Goal: Find specific page/section: Find specific page/section

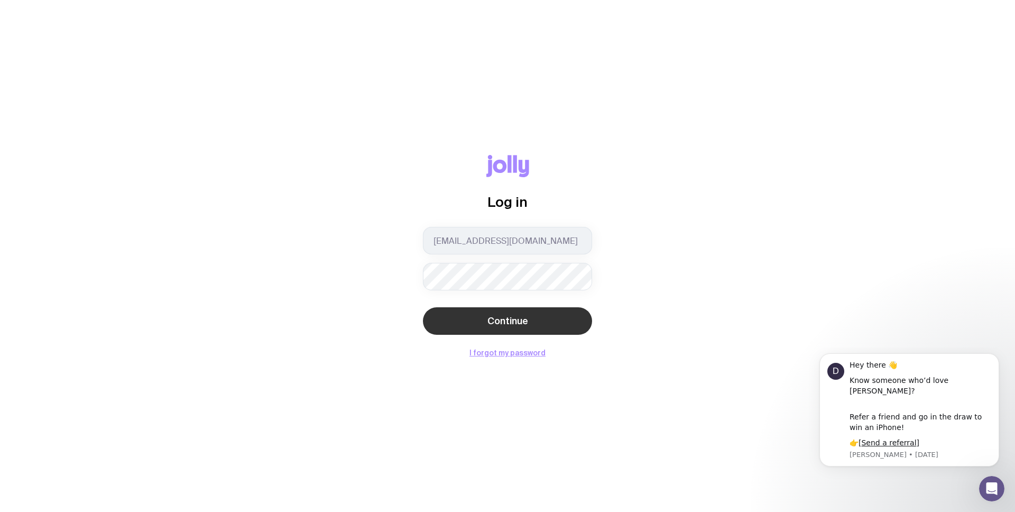
click at [543, 318] on button "Continue" at bounding box center [507, 320] width 169 height 27
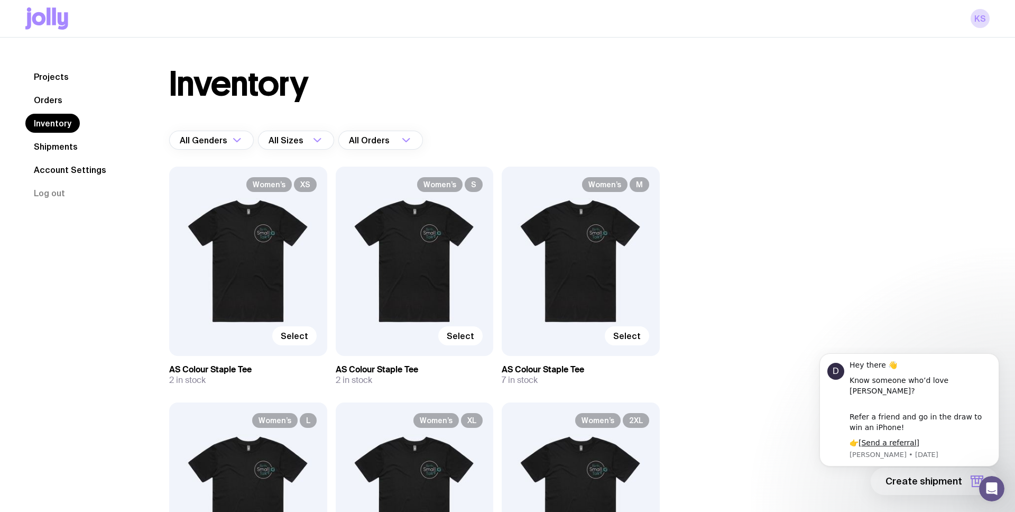
click at [47, 97] on link "Orders" at bounding box center [47, 99] width 45 height 19
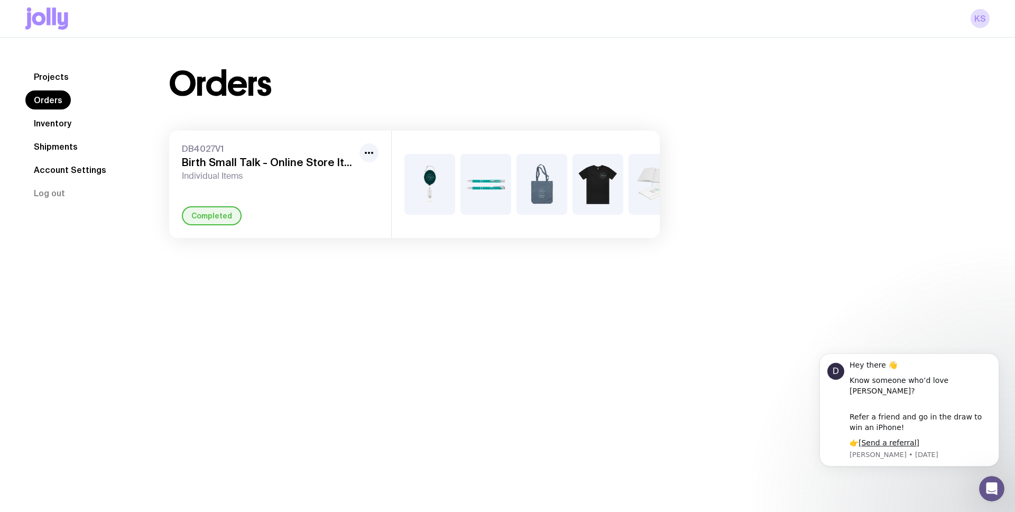
click at [50, 147] on link "Shipments" at bounding box center [55, 146] width 61 height 19
